Goal: Task Accomplishment & Management: Use online tool/utility

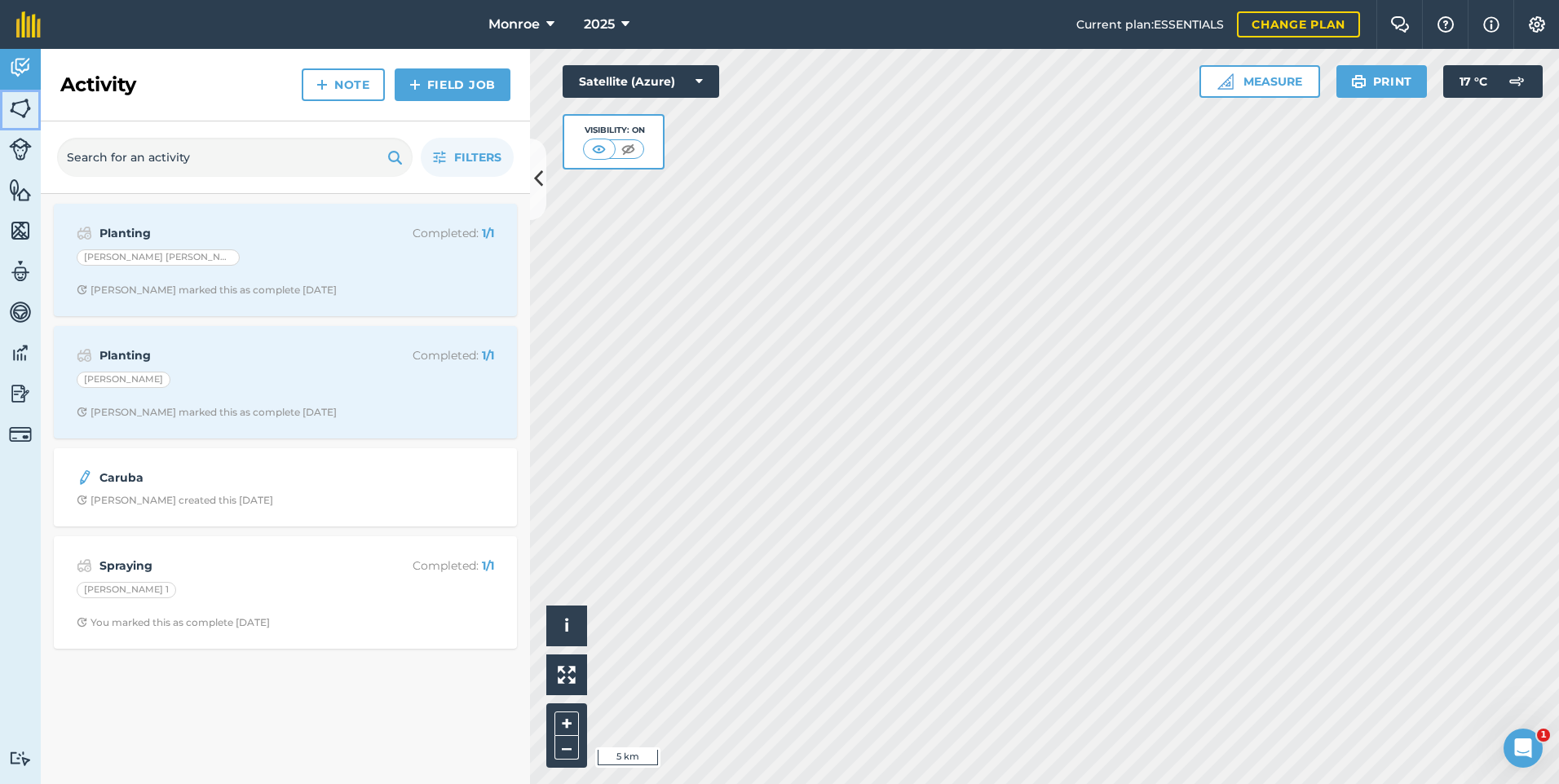
click at [29, 114] on img at bounding box center [20, 108] width 23 height 25
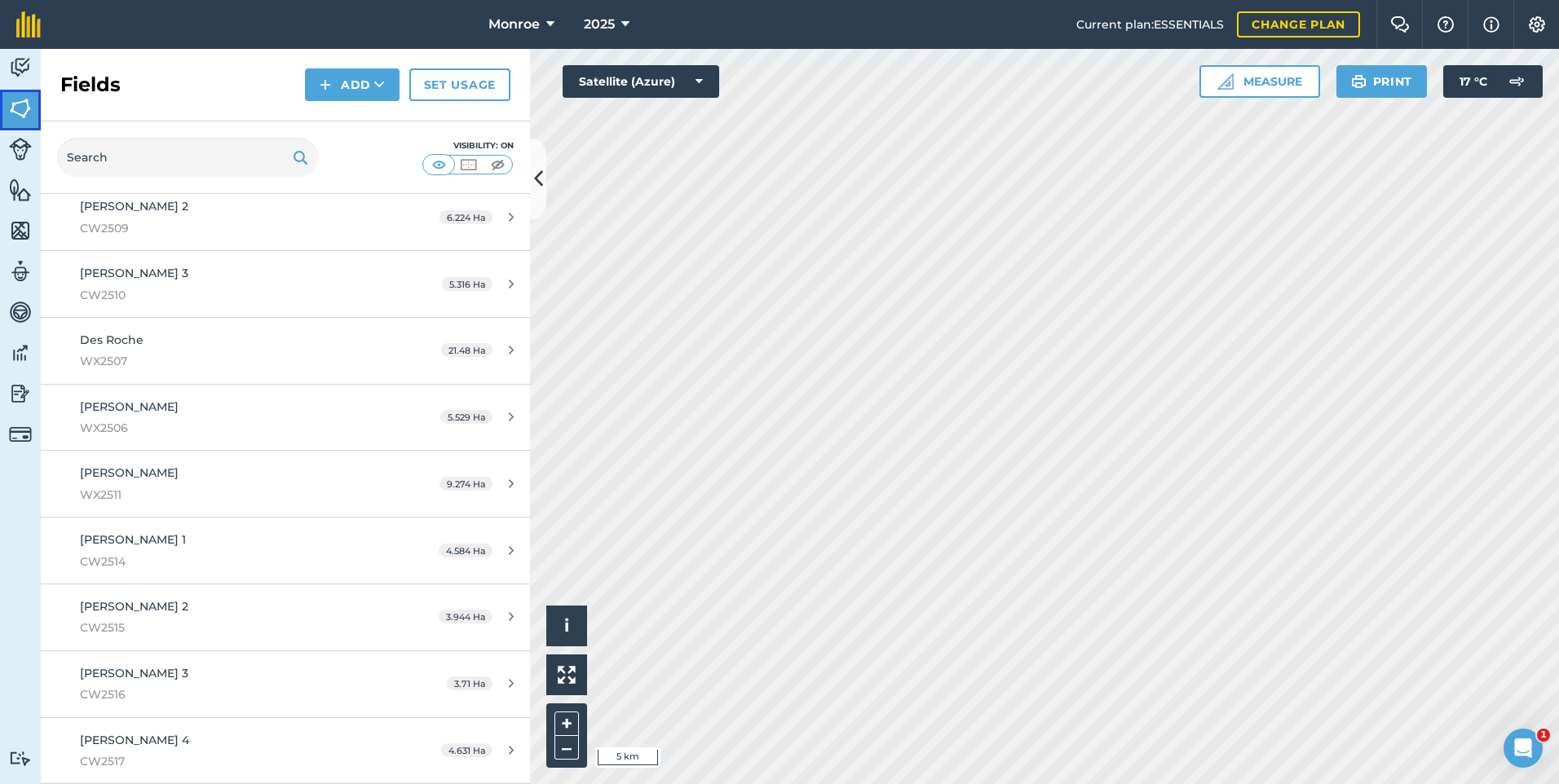
scroll to position [244, 0]
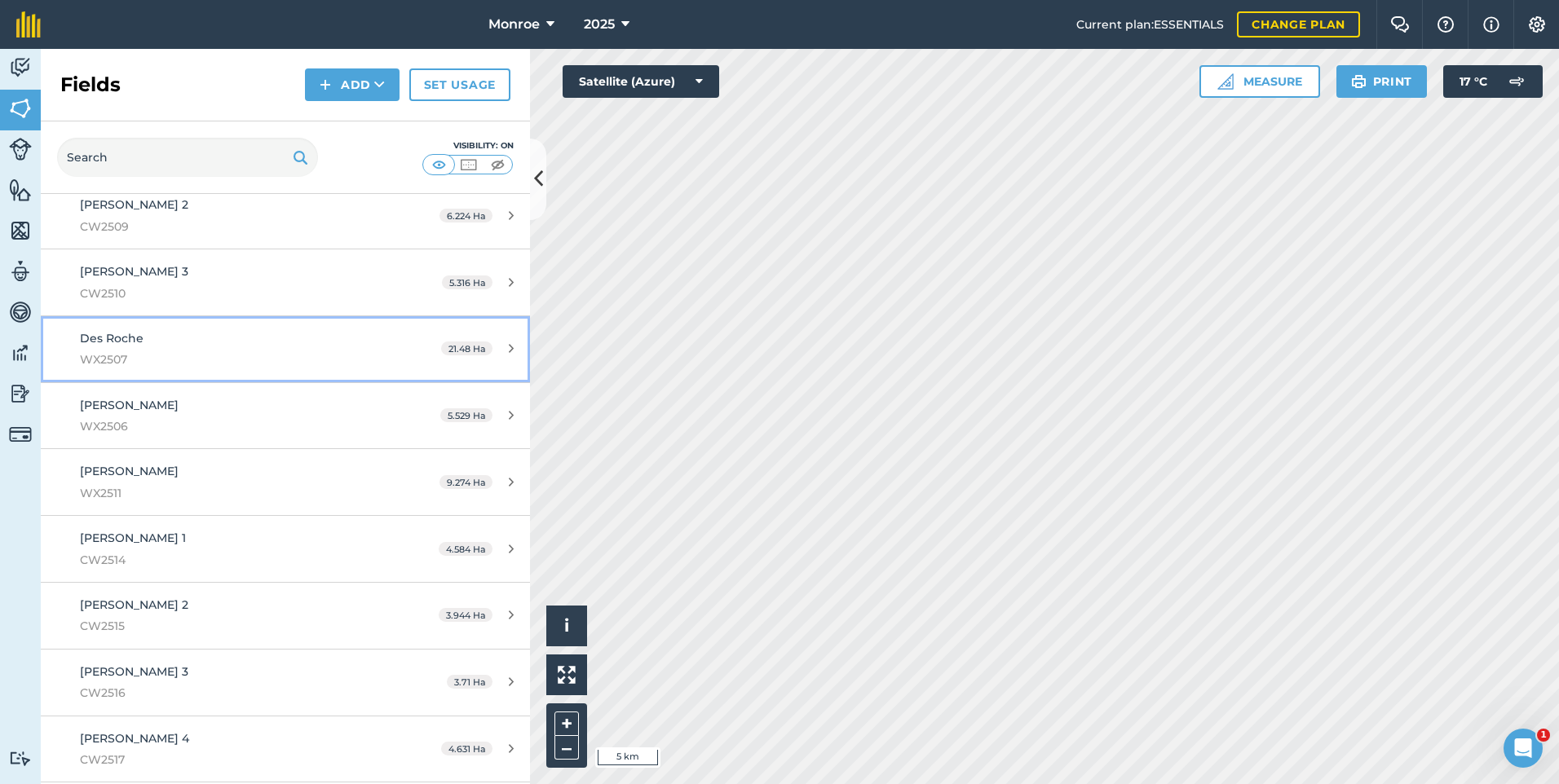
click at [223, 344] on div "Des Roche WX2507" at bounding box center [233, 349] width 307 height 40
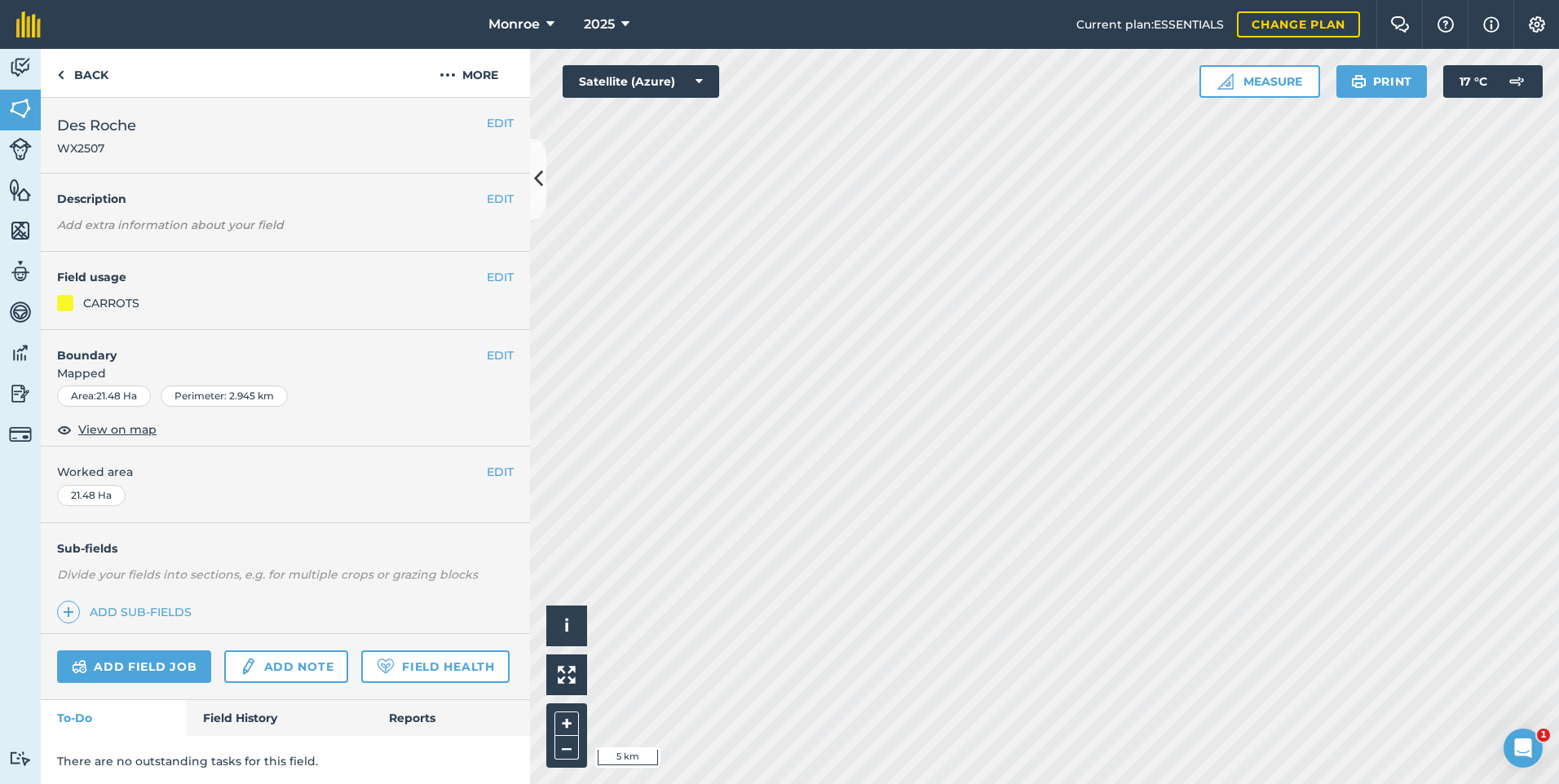
click at [139, 418] on div "EDIT Boundary Mapped Area : 21.48 Ha Perimeter : 2.945 km View on map" at bounding box center [285, 388] width 489 height 117
click at [133, 435] on span "View on map" at bounding box center [116, 429] width 78 height 18
drag, startPoint x: 1348, startPoint y: 81, endPoint x: 134, endPoint y: 692, distance: 1359.1
click at [1348, 81] on button "Print" at bounding box center [1381, 82] width 91 height 33
